Goal: Transaction & Acquisition: Purchase product/service

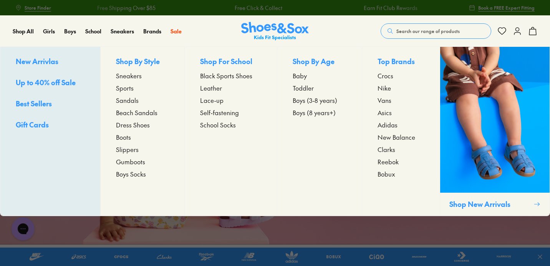
click at [218, 75] on span "Black Sports Shoes" at bounding box center [226, 75] width 52 height 9
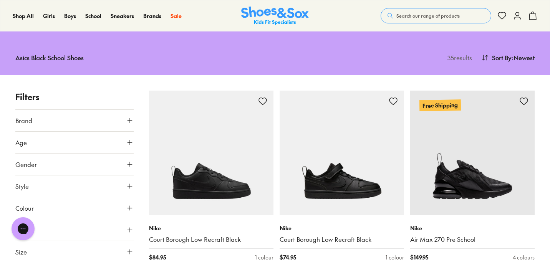
click at [130, 120] on use at bounding box center [130, 120] width 5 height 5
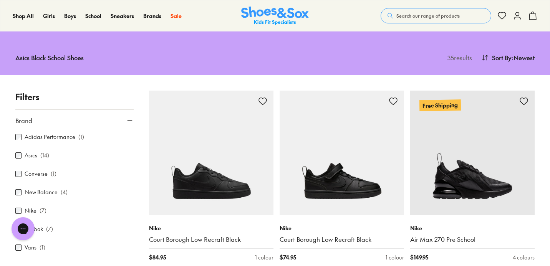
scroll to position [3, 0]
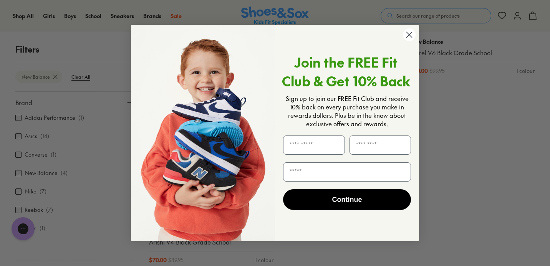
scroll to position [267, 0]
click at [409, 35] on circle "Close dialog" at bounding box center [409, 34] width 13 height 13
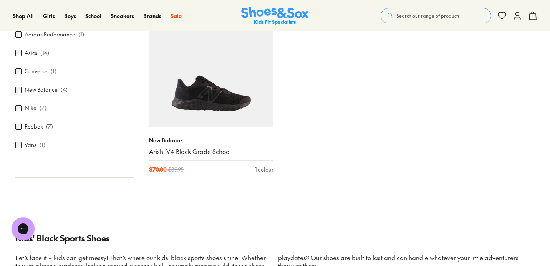
scroll to position [0, 0]
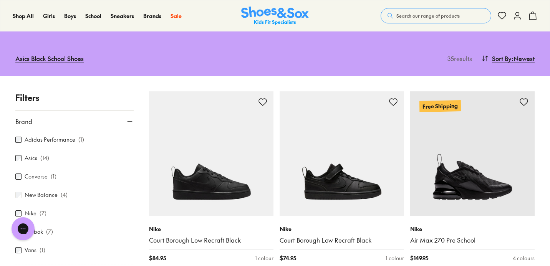
scroll to position [82, 0]
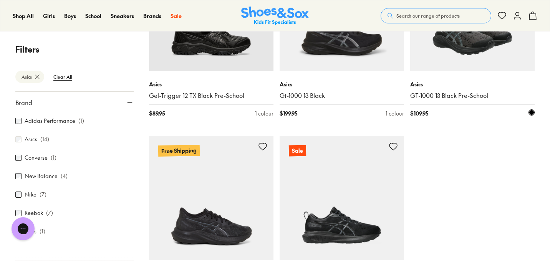
scroll to position [862, 0]
